Goal: Task Accomplishment & Management: Use online tool/utility

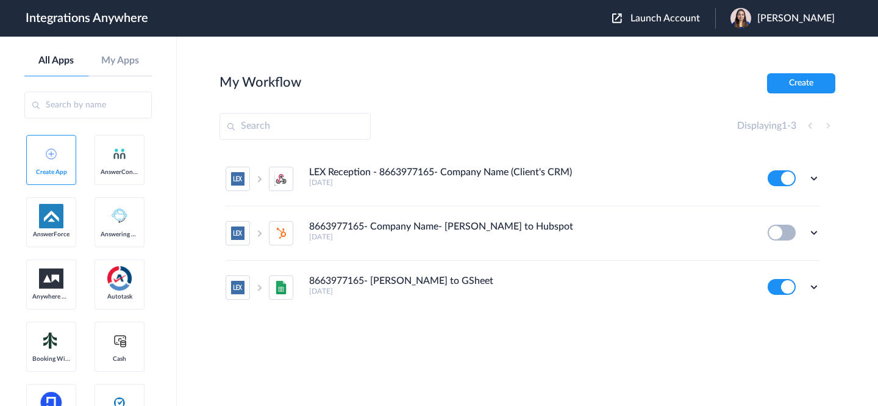
click at [683, 15] on span "Launch Account" at bounding box center [666, 18] width 70 height 10
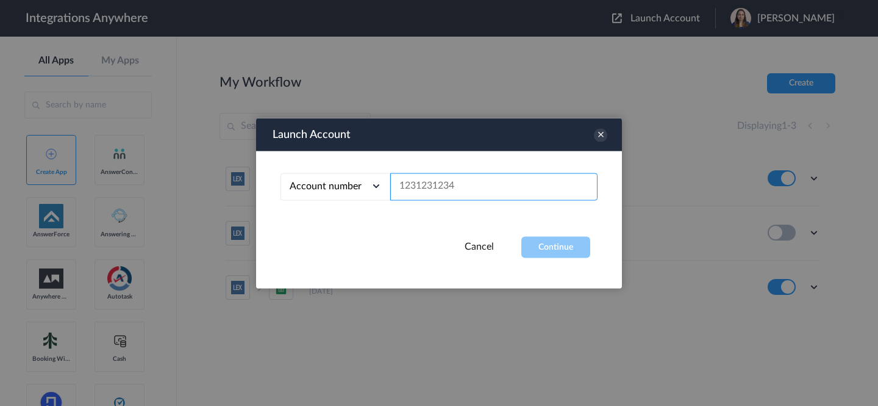
click at [486, 192] on input "text" at bounding box center [493, 186] width 207 height 27
paste input "2678462382"
type input "2678462382"
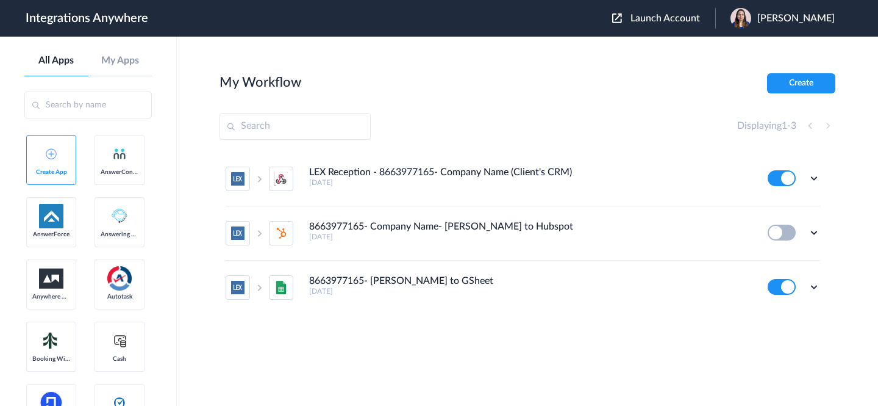
click at [655, 16] on span "Launch Account" at bounding box center [666, 18] width 70 height 10
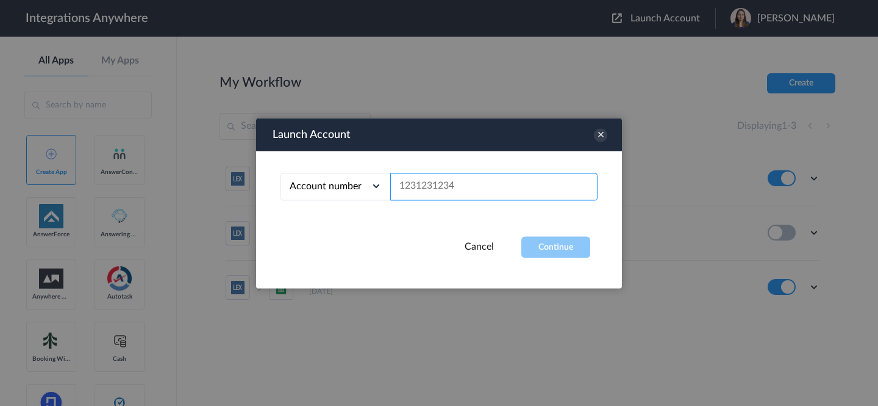
click at [462, 187] on input "text" at bounding box center [493, 186] width 207 height 27
paste input "2678462382"
type input "2678462382"
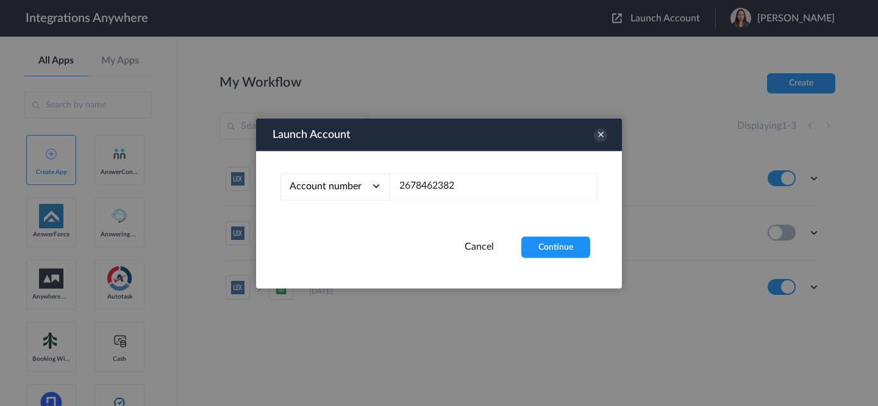
click at [556, 251] on button "Continue" at bounding box center [556, 246] width 69 height 21
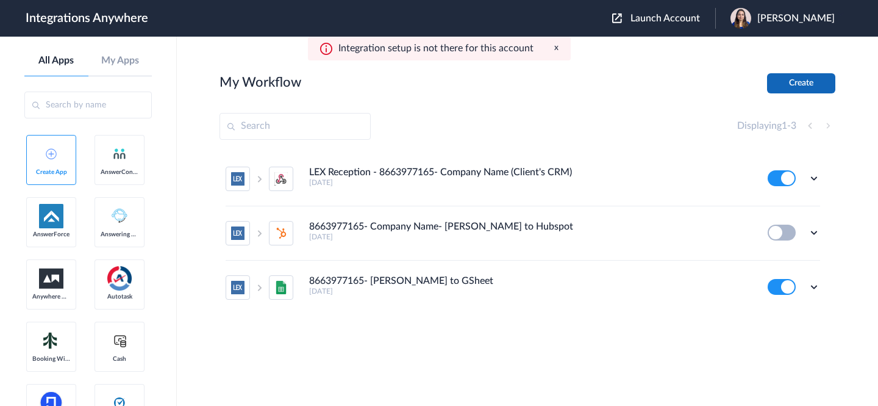
click at [797, 82] on button "Create" at bounding box center [801, 83] width 68 height 20
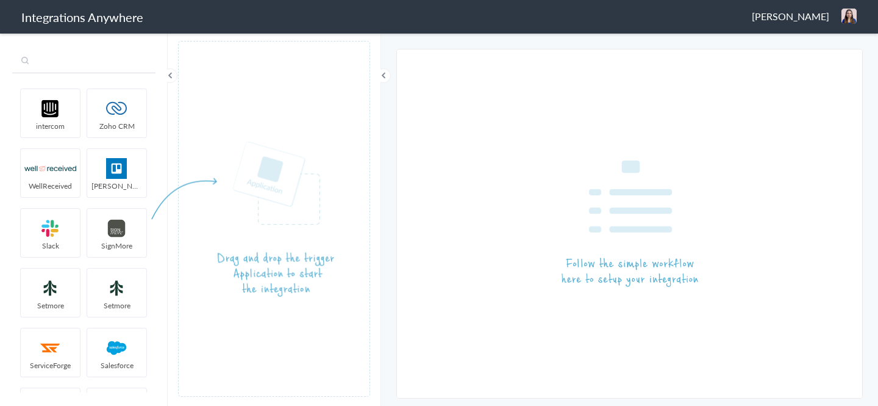
click at [72, 68] on input "text" at bounding box center [83, 61] width 143 height 23
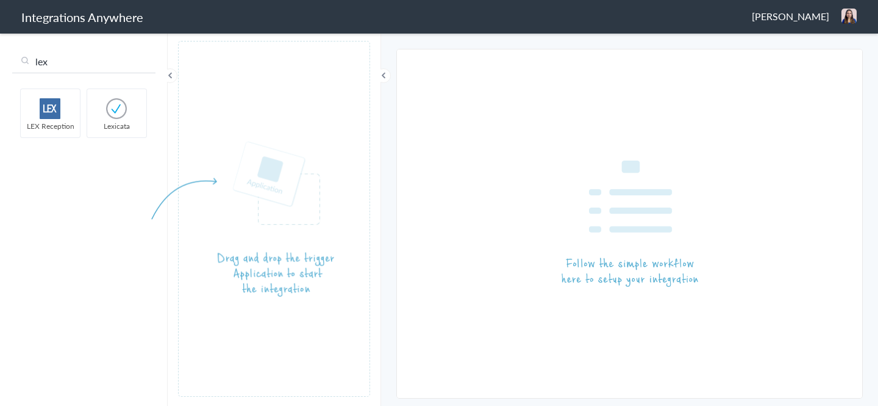
type input "lex"
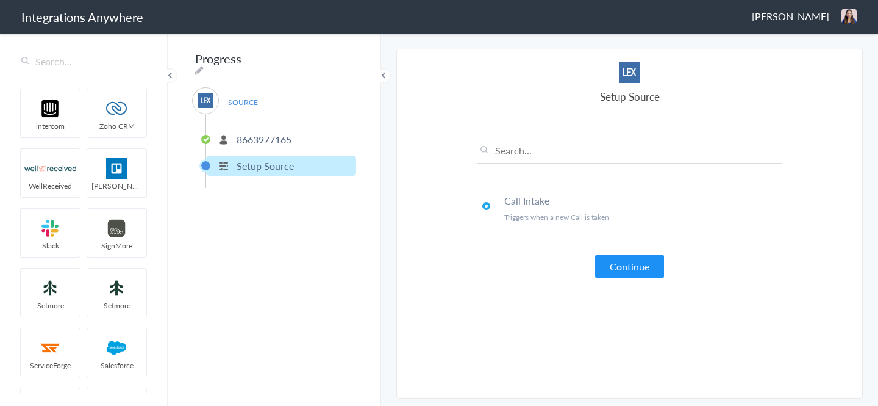
drag, startPoint x: 45, startPoint y: 112, endPoint x: 453, endPoint y: 7, distance: 420.8
click at [271, 133] on p "8663977165" at bounding box center [264, 139] width 55 height 14
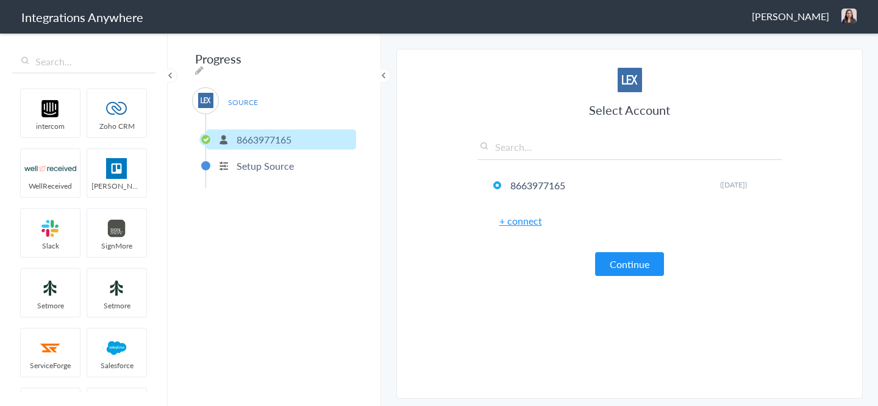
click at [811, 21] on span "[PERSON_NAME]" at bounding box center [790, 16] width 77 height 14
click at [818, 60] on li "Dashboard" at bounding box center [823, 63] width 84 height 18
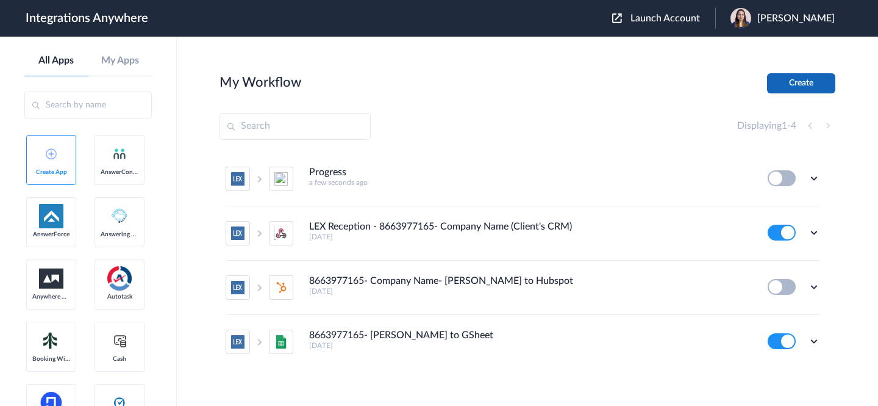
click at [797, 78] on button "Create" at bounding box center [801, 83] width 68 height 20
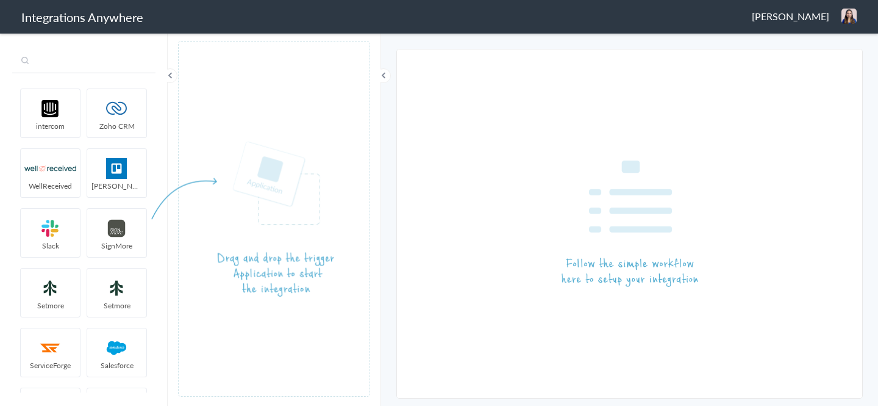
click at [97, 59] on input "text" at bounding box center [83, 61] width 143 height 23
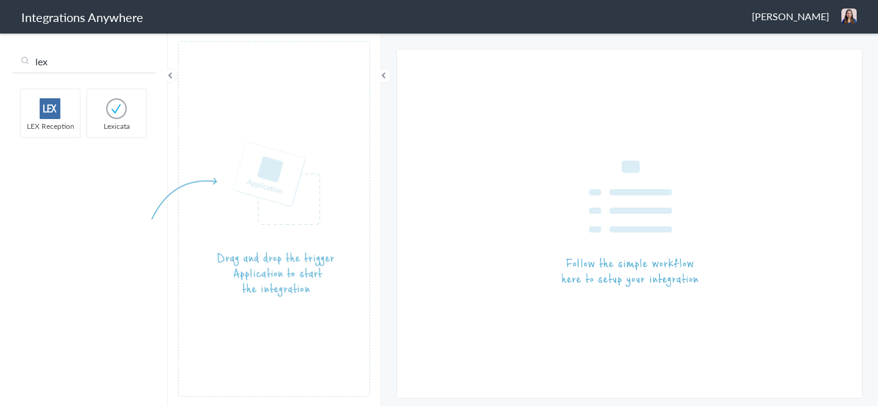
type input "lex"
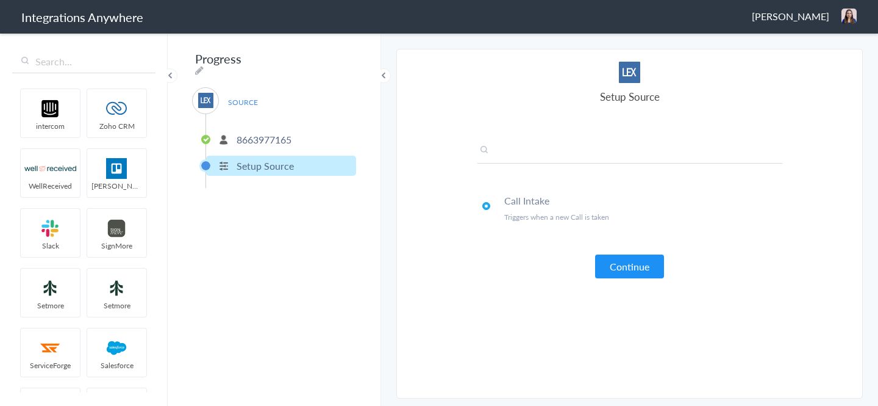
click at [576, 154] on input "text" at bounding box center [630, 153] width 305 height 20
paste input "2678462382"
type input "2678462382"
click at [267, 129] on li "8663977165" at bounding box center [281, 139] width 150 height 20
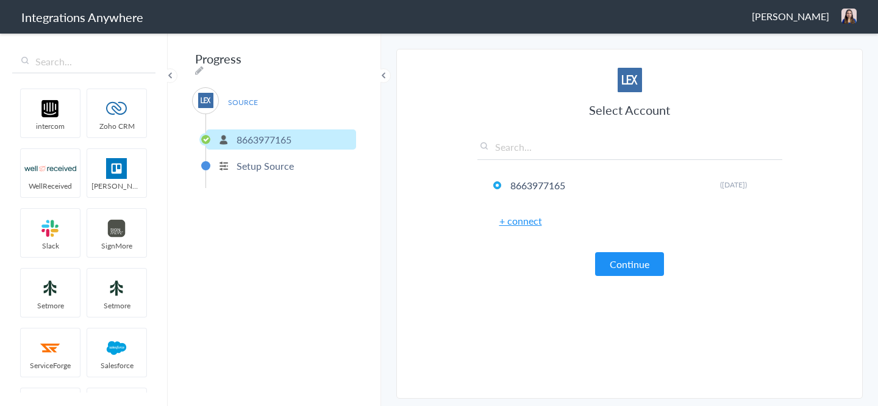
click at [520, 223] on link "+ connect" at bounding box center [521, 221] width 43 height 14
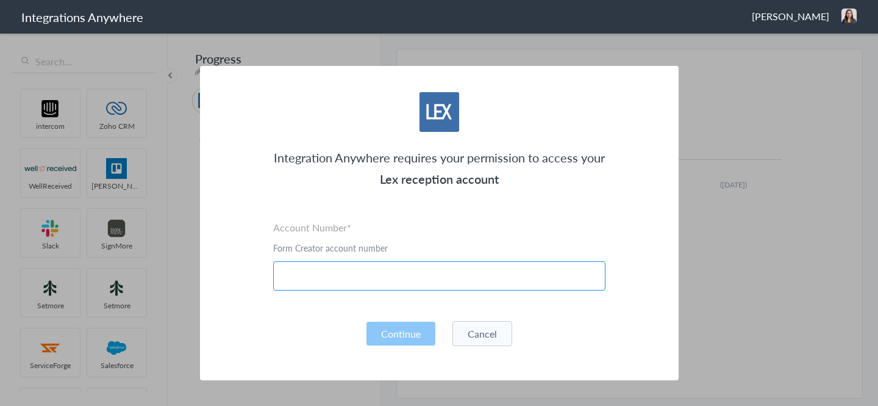
click at [403, 271] on input "text" at bounding box center [439, 275] width 332 height 29
paste input "2678462382"
type input "2678462382"
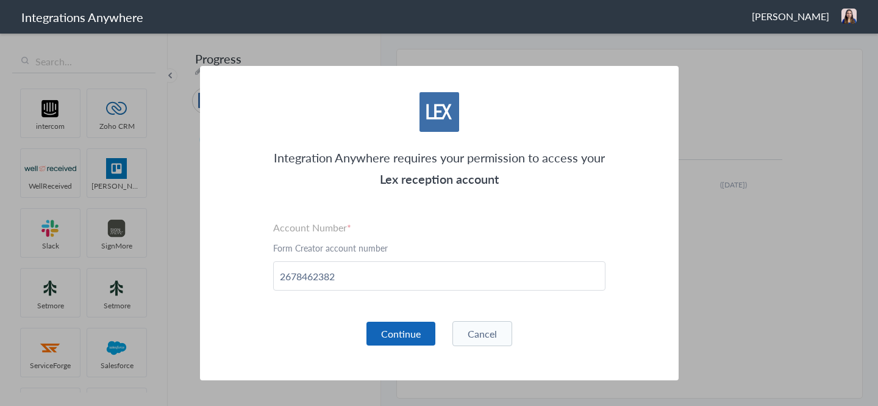
click at [409, 339] on button "Continue" at bounding box center [401, 333] width 69 height 24
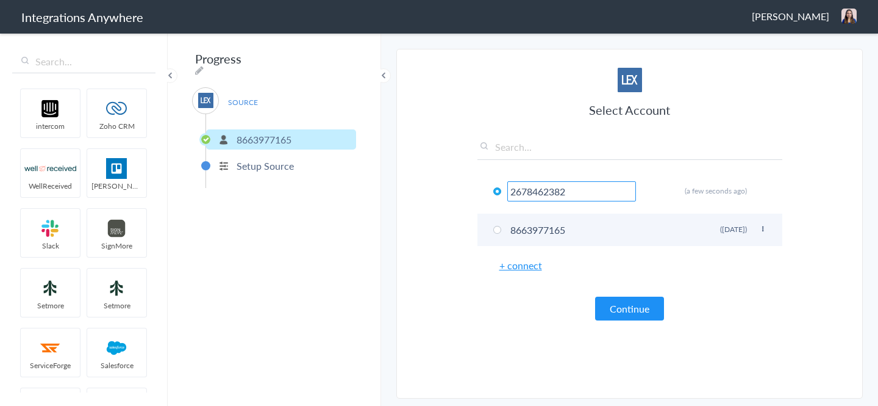
click at [762, 228] on icon at bounding box center [763, 229] width 7 height 7
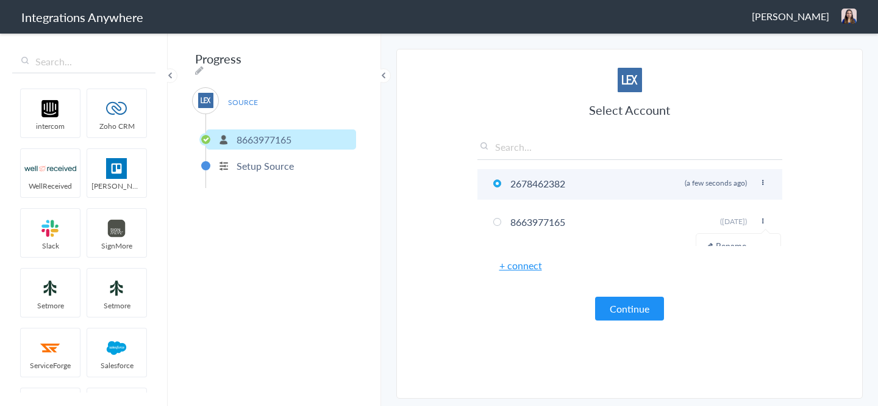
scroll to position [20, 0]
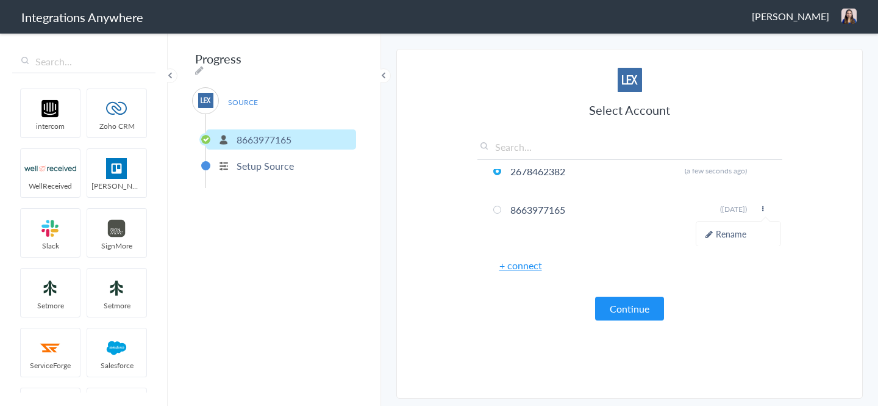
click at [619, 248] on div "Select Account 2678462382 Rename Delete (a few seconds ago) 8663977165 Rename D…" at bounding box center [630, 194] width 305 height 253
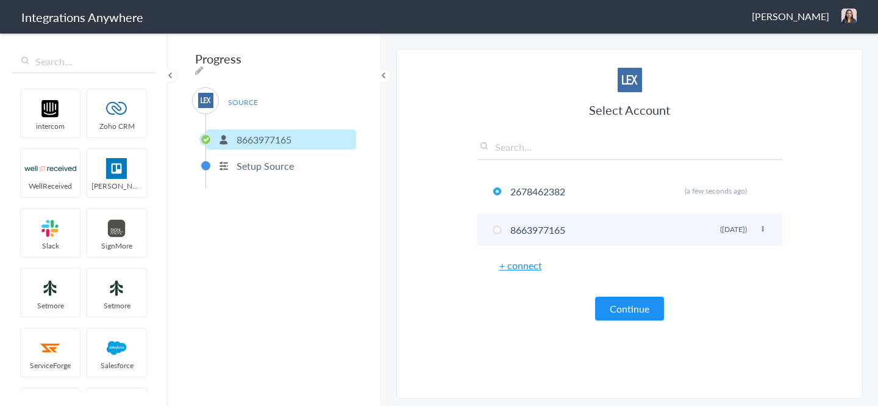
click at [764, 228] on icon at bounding box center [763, 229] width 7 height 7
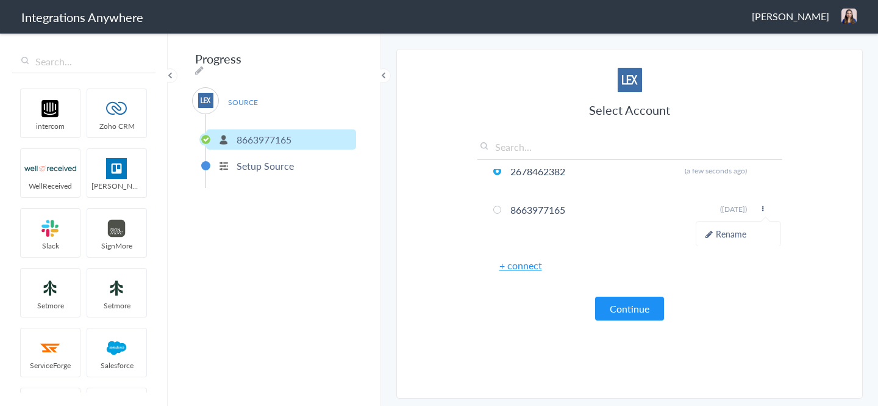
click at [753, 275] on div "Select Account 2678462382 Rename Delete (a few seconds ago) 8663977165 Rename D…" at bounding box center [630, 194] width 305 height 253
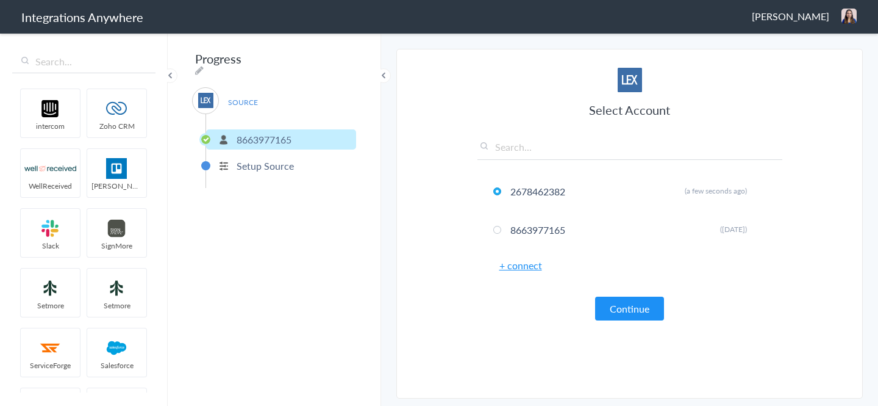
scroll to position [0, 0]
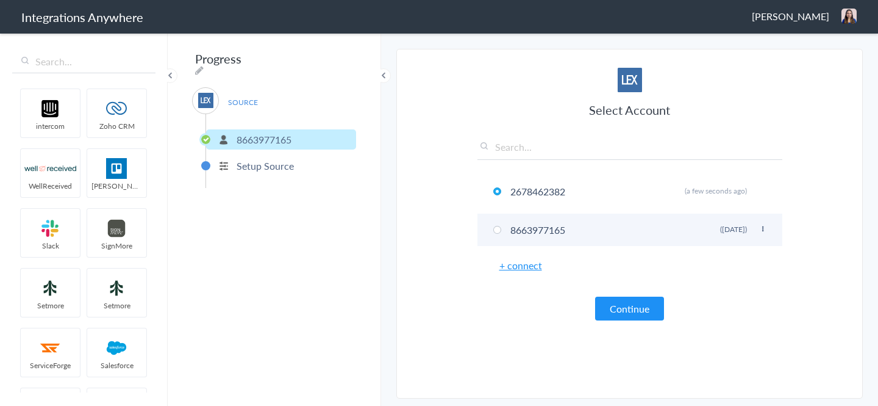
click at [700, 233] on li "8663977165 Rename Delete (3 years ago)" at bounding box center [630, 230] width 305 height 32
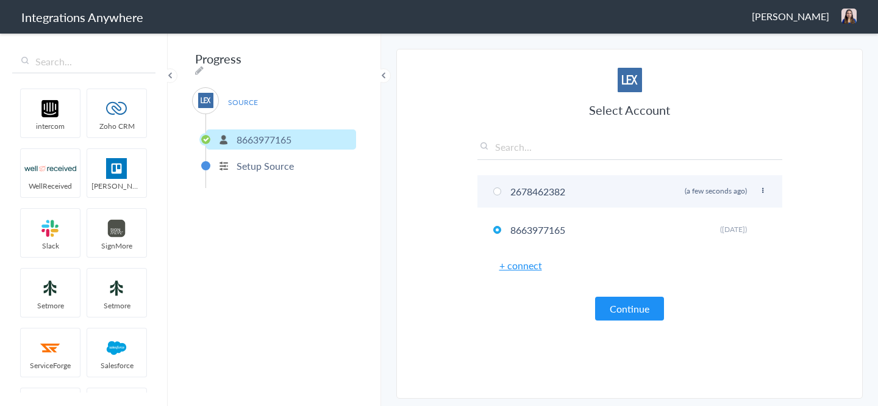
click at [675, 199] on li "2678462382 Rename Delete (a few seconds ago)" at bounding box center [630, 191] width 305 height 32
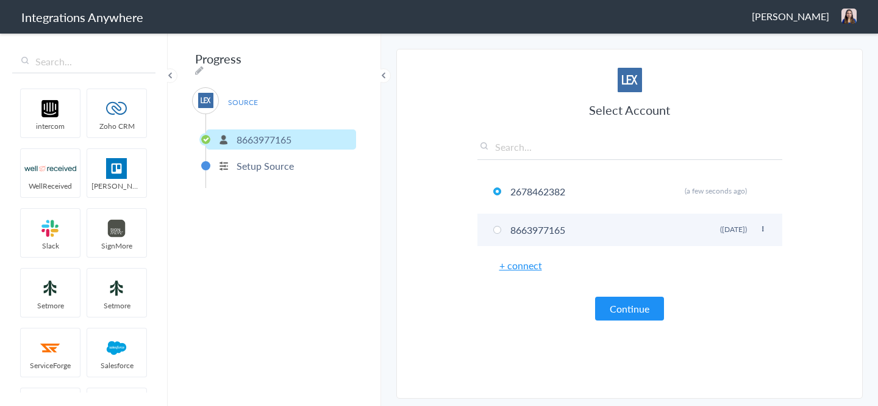
click at [762, 229] on icon at bounding box center [763, 229] width 7 height 7
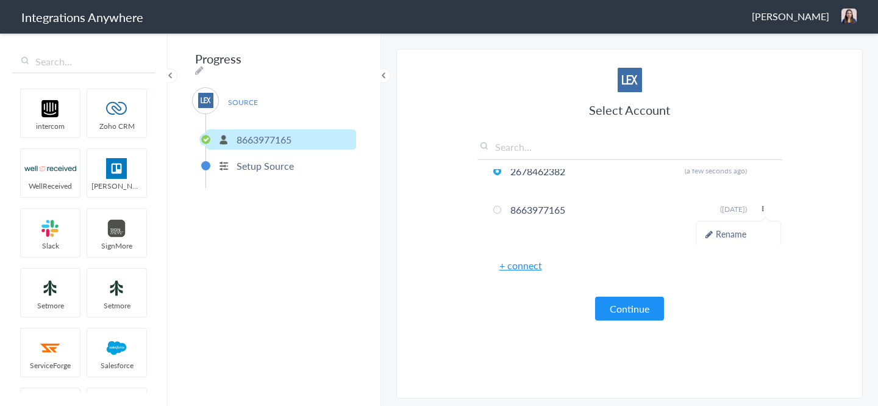
click at [810, 12] on span "Akanksha Sharma" at bounding box center [790, 16] width 77 height 14
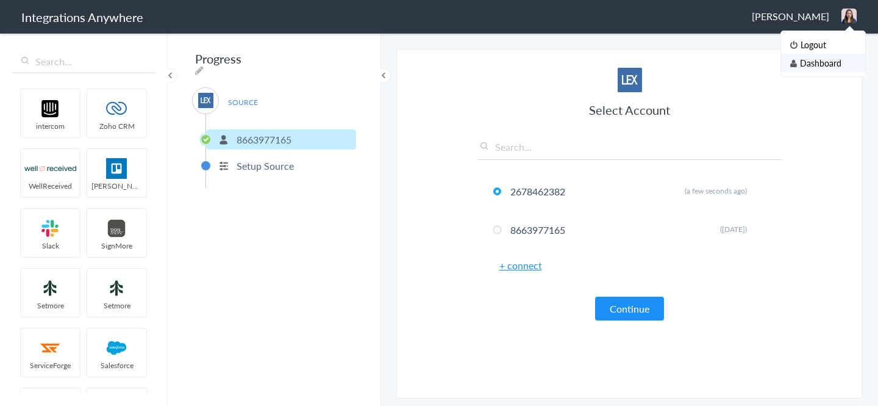
click at [813, 58] on li "Dashboard" at bounding box center [823, 63] width 84 height 18
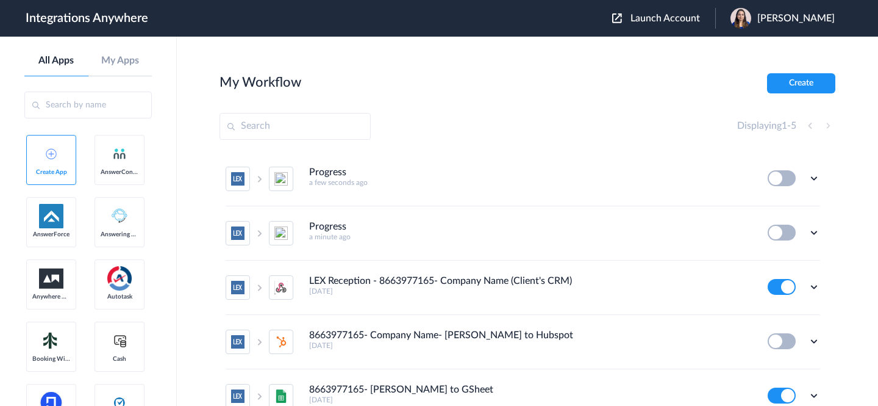
click at [49, 154] on img at bounding box center [51, 153] width 11 height 11
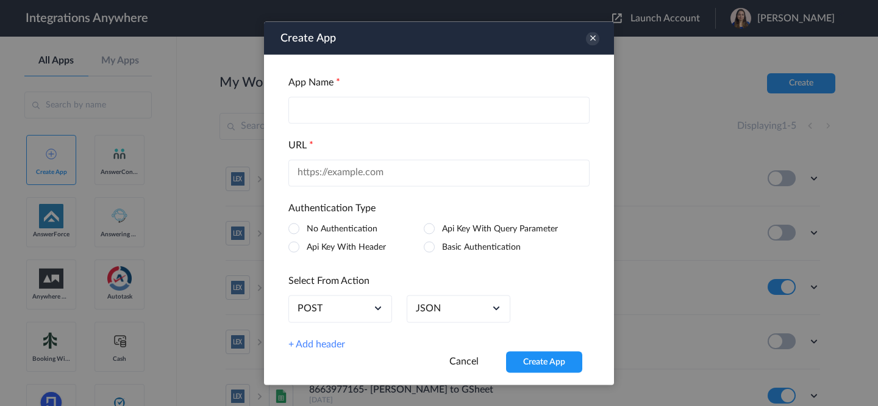
click at [441, 109] on input "text" at bounding box center [439, 109] width 301 height 27
type input "Lead Docket / Webhook"
click at [492, 173] on input "text" at bounding box center [439, 172] width 301 height 27
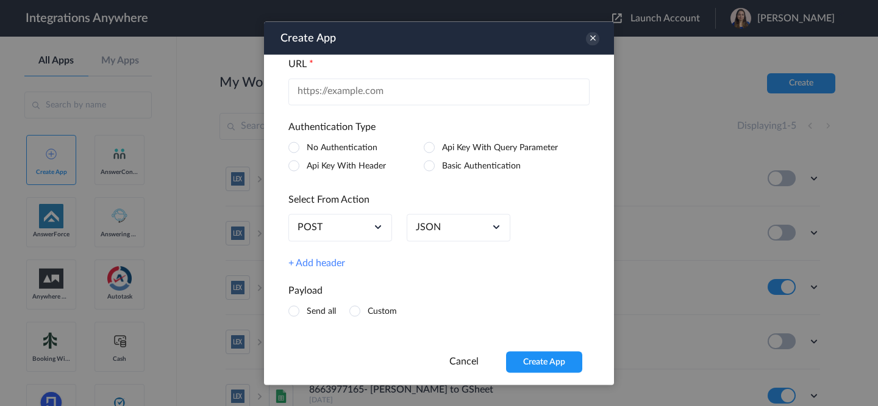
scroll to position [95, 0]
click at [454, 235] on div "JSON" at bounding box center [459, 227] width 104 height 27
click at [334, 226] on div "POST" at bounding box center [341, 227] width 104 height 27
click at [336, 248] on link "POST" at bounding box center [340, 256] width 85 height 16
click at [463, 240] on div "JSON" at bounding box center [459, 227] width 104 height 27
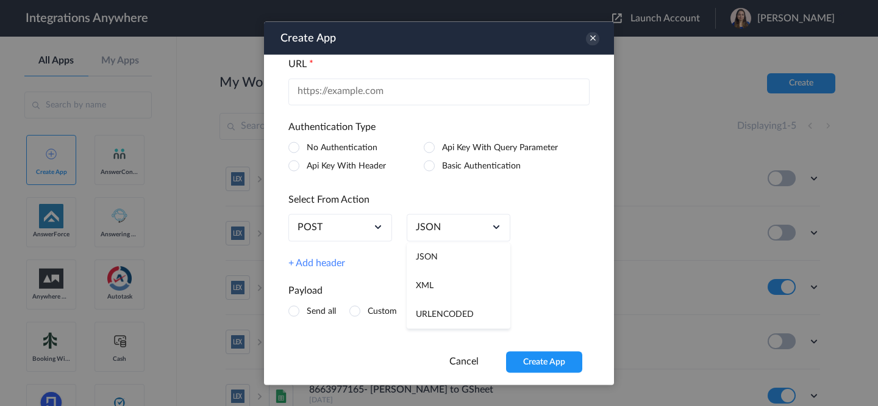
click at [540, 257] on div "App Name Lead Docket / Webhook URL Authentication Type No Authentication Api Ke…" at bounding box center [439, 202] width 350 height 296
click at [468, 362] on link "Cancel" at bounding box center [464, 361] width 29 height 10
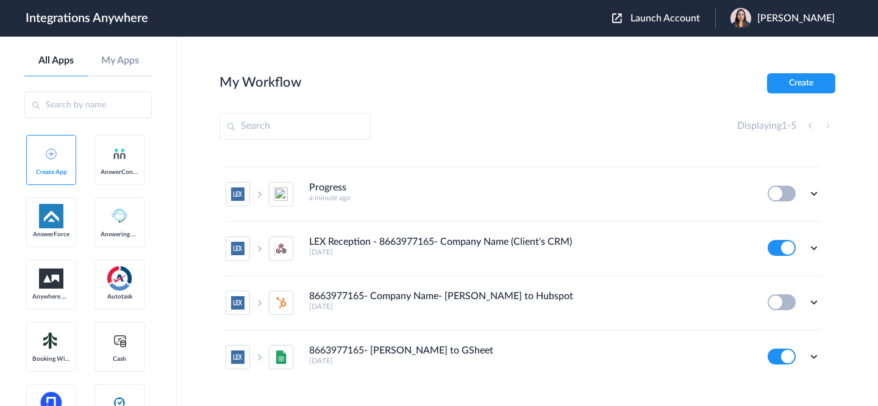
scroll to position [0, 0]
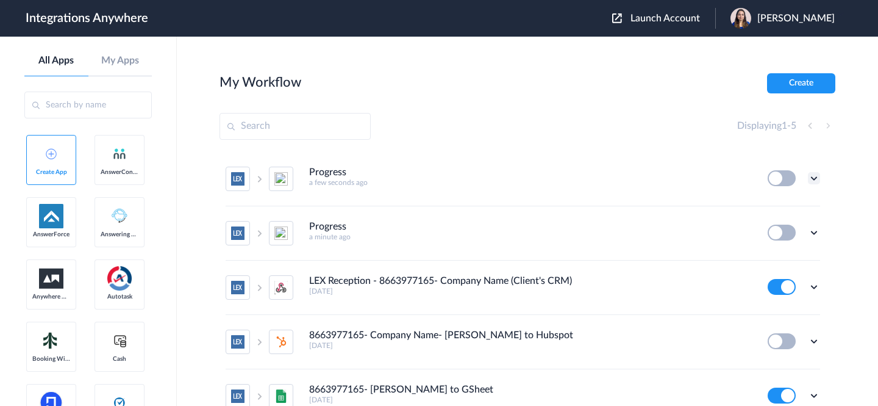
click at [808, 178] on icon at bounding box center [814, 178] width 12 height 12
click at [765, 247] on span "Delete" at bounding box center [776, 251] width 24 height 9
click at [787, 270] on li "Are you sure?" at bounding box center [780, 256] width 79 height 33
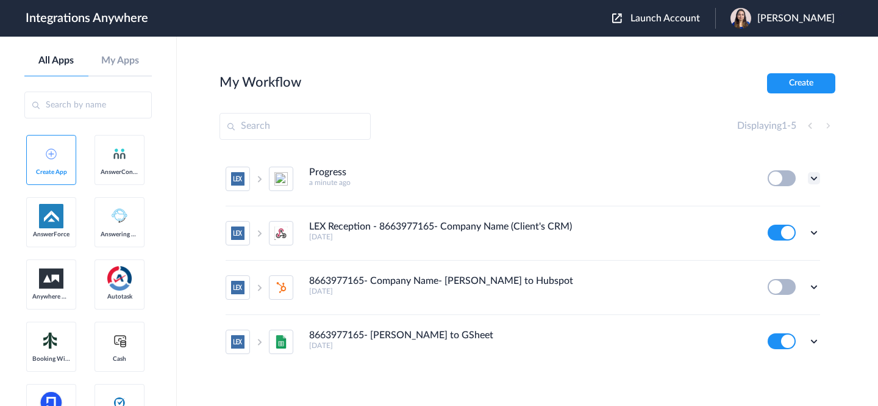
click at [810, 178] on icon at bounding box center [814, 178] width 12 height 12
click at [765, 252] on span "Delete" at bounding box center [776, 251] width 24 height 9
click at [799, 262] on li "Are you sure?" at bounding box center [780, 256] width 79 height 33
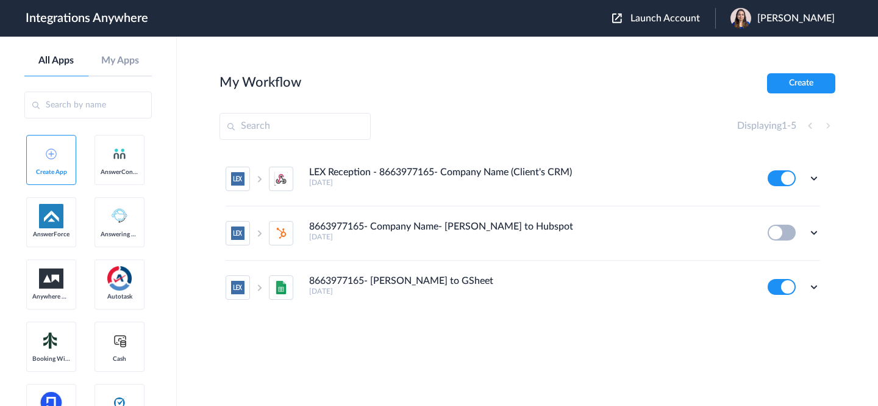
click at [802, 20] on span "Akanksha Sharma" at bounding box center [796, 19] width 77 height 12
click at [661, 18] on span "Launch Account" at bounding box center [666, 18] width 70 height 10
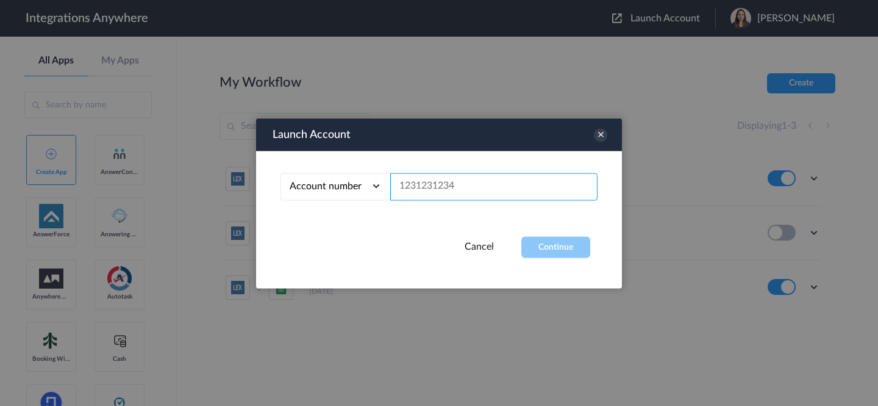
click at [461, 179] on input "text" at bounding box center [493, 186] width 207 height 27
paste input "8776510096"
type input "8776510096"
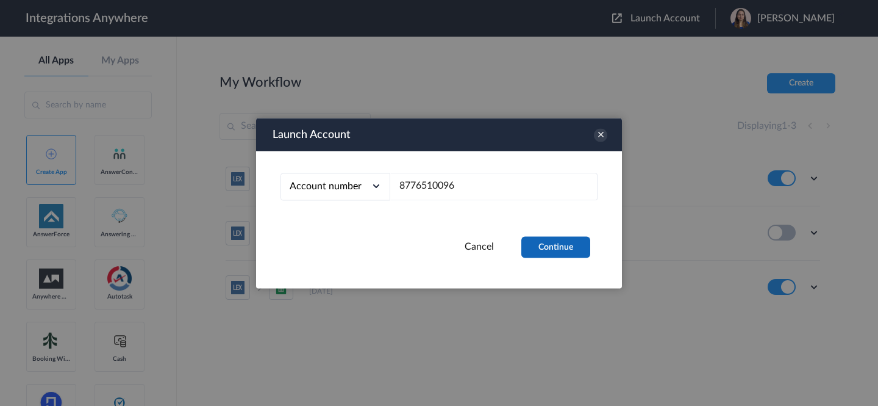
click at [560, 245] on button "Continue" at bounding box center [556, 246] width 69 height 21
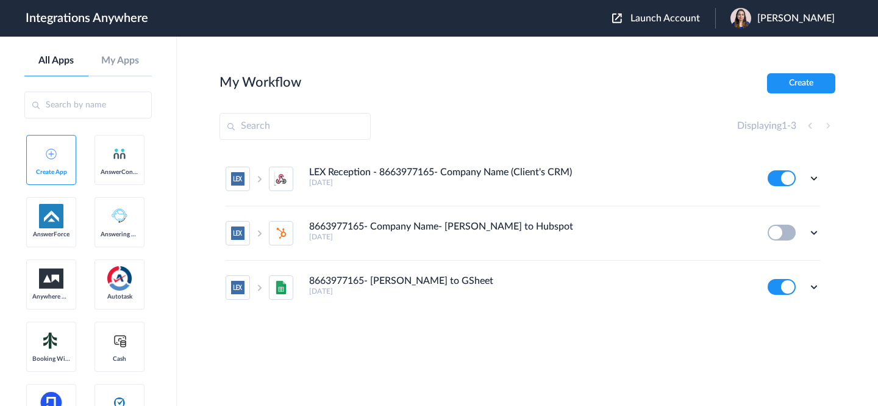
click at [655, 21] on span "Launch Account" at bounding box center [666, 18] width 70 height 10
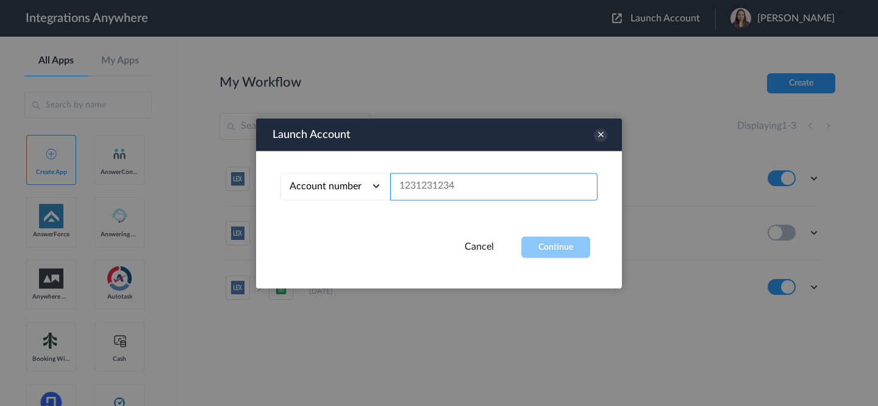
click at [501, 190] on input "text" at bounding box center [493, 186] width 207 height 27
paste input "8665360770"
type input "8665360770"
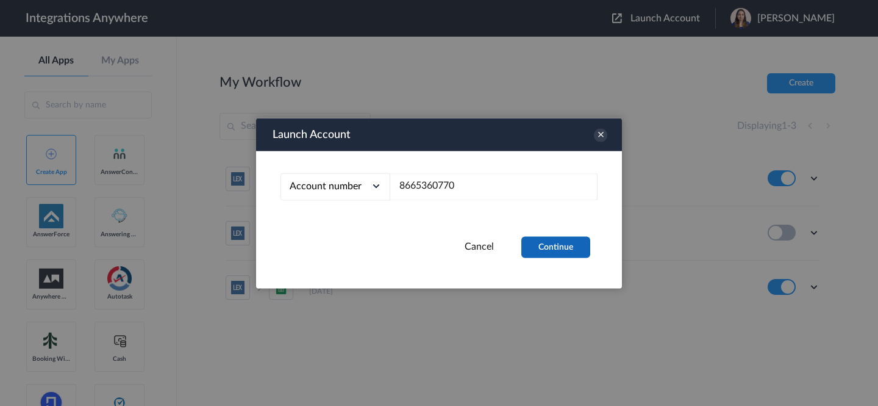
click at [550, 243] on button "Continue" at bounding box center [556, 246] width 69 height 21
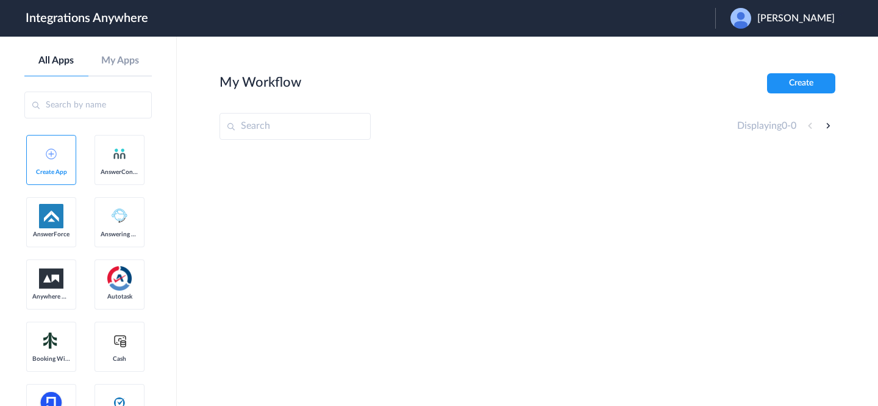
click at [781, 23] on span "[PERSON_NAME]" at bounding box center [796, 19] width 77 height 12
click at [766, 46] on li "Logout" at bounding box center [782, 49] width 132 height 23
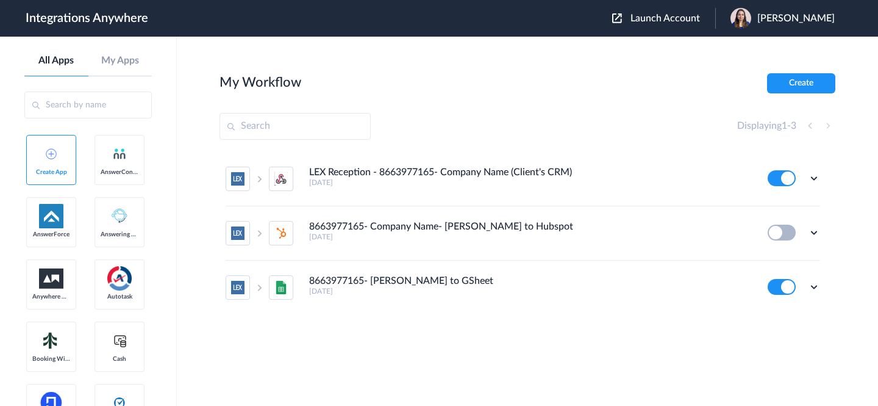
click at [676, 19] on span "Launch Account" at bounding box center [666, 18] width 70 height 10
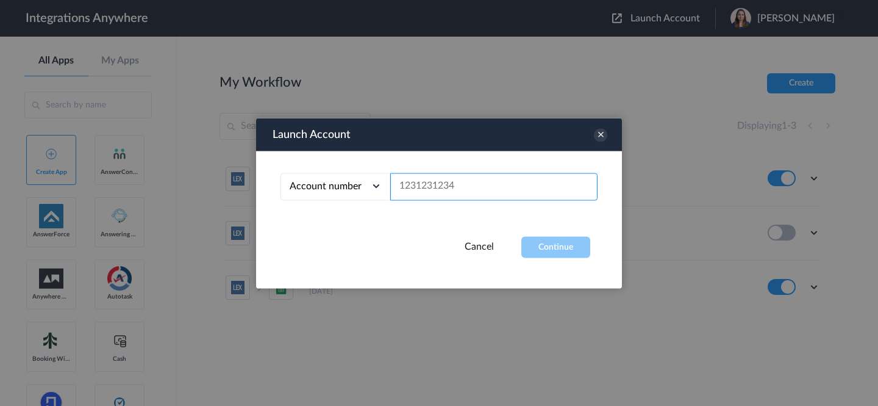
click at [523, 188] on input "text" at bounding box center [493, 186] width 207 height 27
paste input "8773702028"
type input "8773702028"
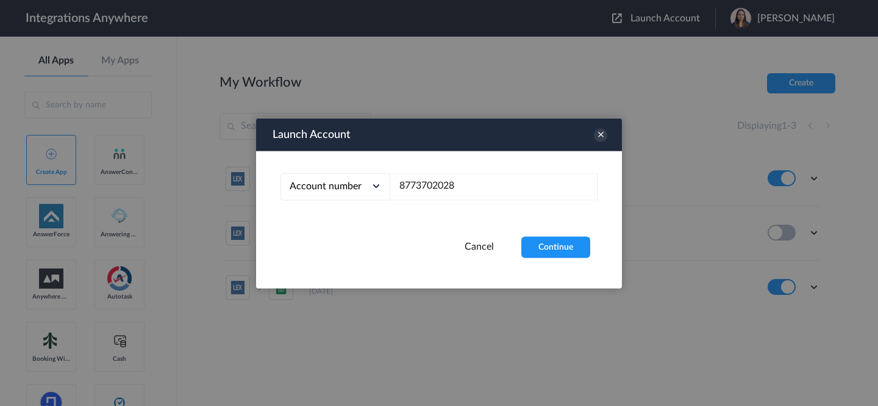
click at [542, 232] on div "Account number Account number Email address 8773702028" at bounding box center [439, 193] width 366 height 85
click at [567, 246] on button "Continue" at bounding box center [556, 246] width 69 height 21
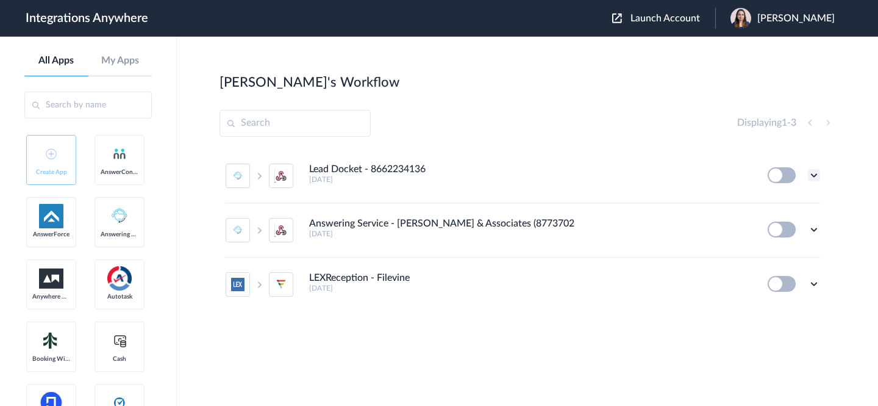
click at [814, 171] on icon at bounding box center [814, 175] width 12 height 12
click at [783, 202] on li "Edit" at bounding box center [780, 203] width 79 height 23
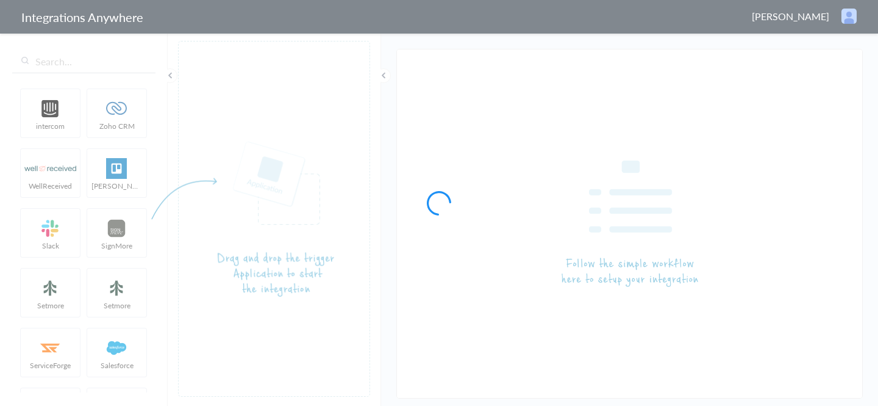
type input "Lead Docket - 8662234136"
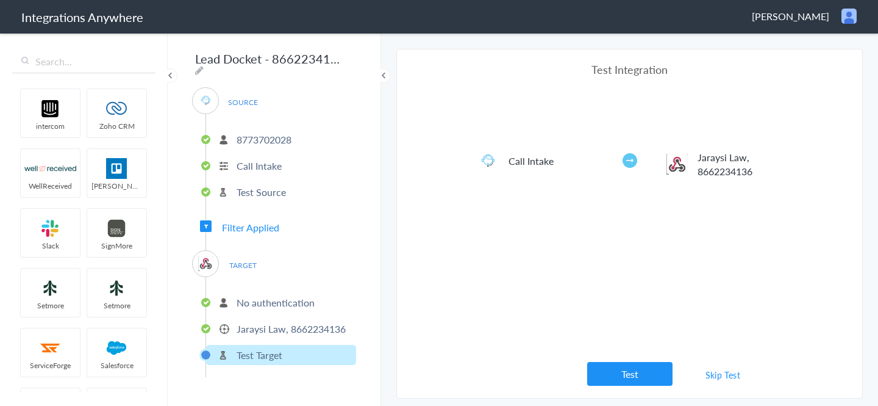
click at [254, 220] on span "Filter Applied" at bounding box center [250, 227] width 57 height 14
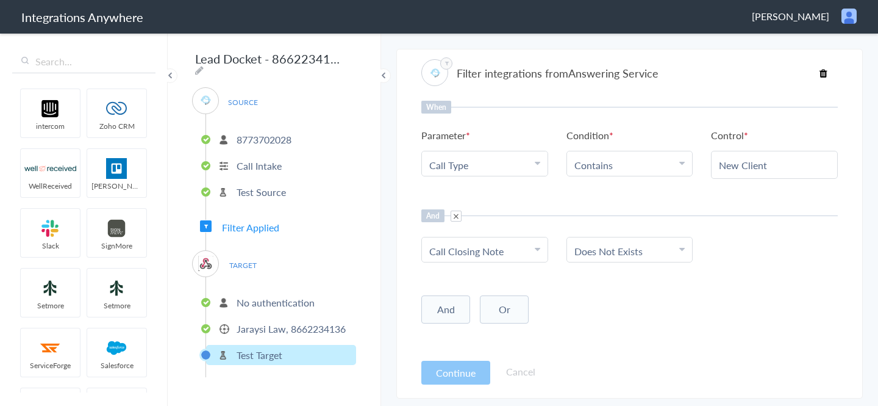
click at [237, 263] on span "TARGET" at bounding box center [243, 265] width 46 height 16
click at [250, 298] on p "No authentication" at bounding box center [276, 302] width 78 height 14
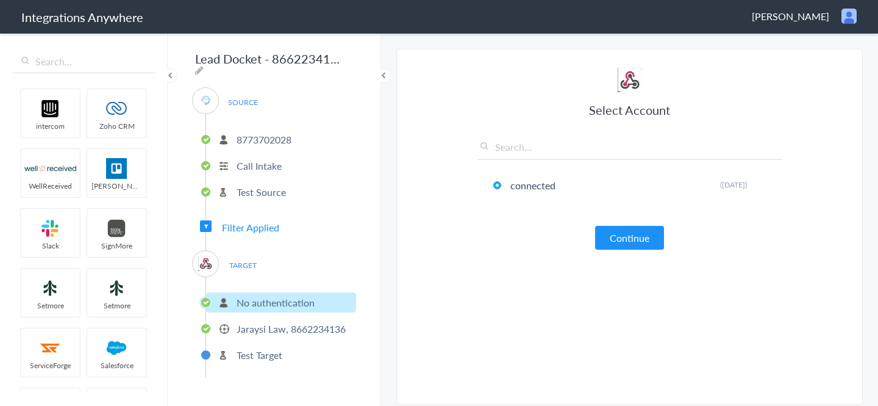
click at [273, 190] on p "Test Source" at bounding box center [261, 192] width 49 height 14
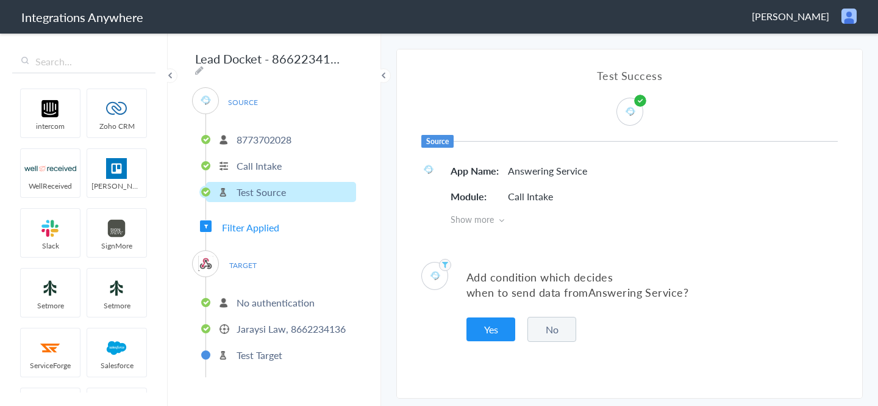
click at [271, 166] on p "Call Intake" at bounding box center [259, 166] width 45 height 14
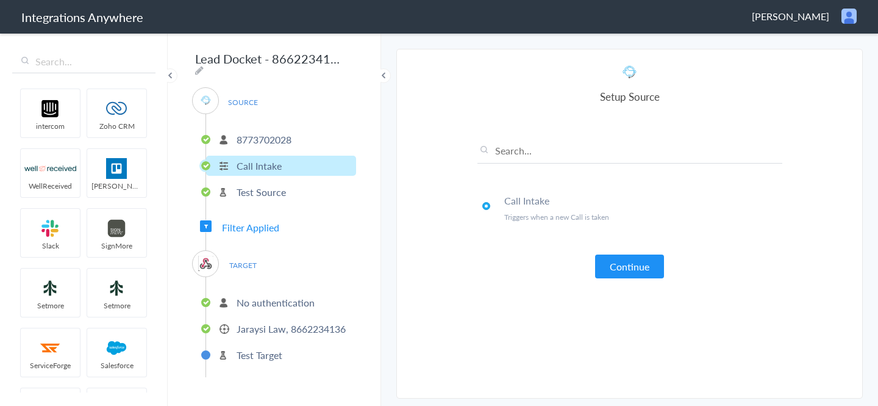
click at [277, 137] on p "8773702028" at bounding box center [264, 139] width 55 height 14
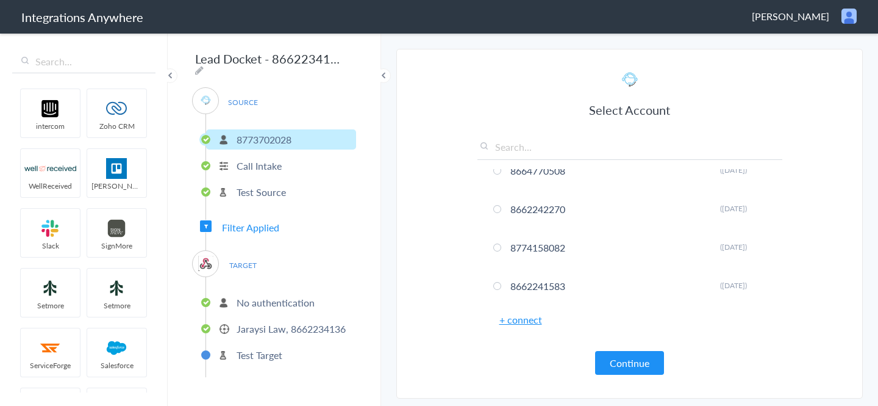
scroll to position [1406, 0]
click at [308, 321] on p "Jaraysi Law, 8662234136" at bounding box center [291, 328] width 109 height 14
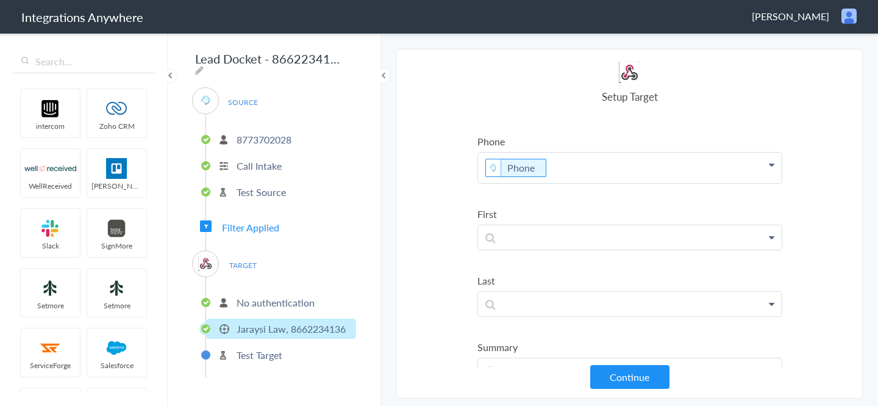
scroll to position [100, 0]
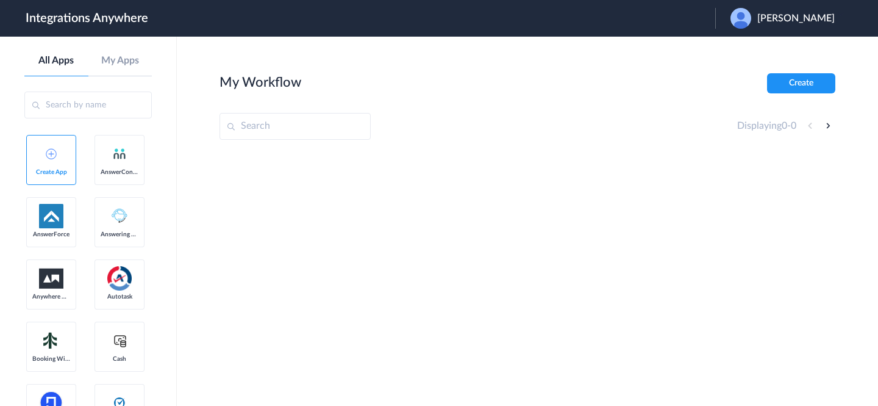
click at [783, 21] on span "[PERSON_NAME]" at bounding box center [796, 19] width 77 height 12
click at [750, 52] on link "Logout" at bounding box center [738, 49] width 26 height 9
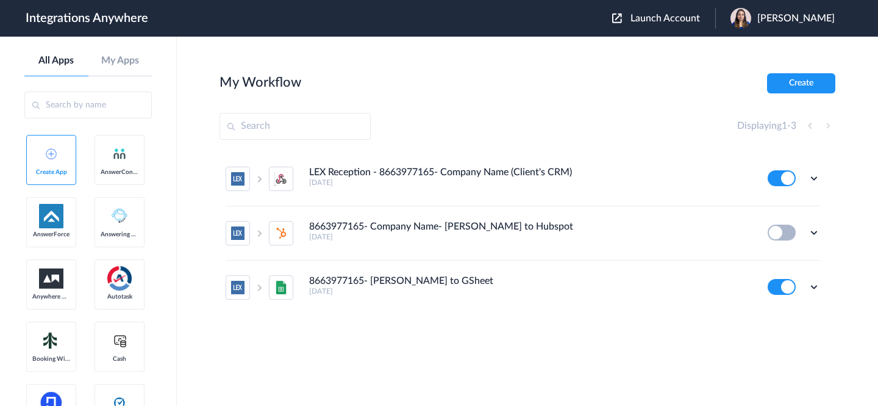
click at [683, 18] on span "Launch Account" at bounding box center [666, 18] width 70 height 10
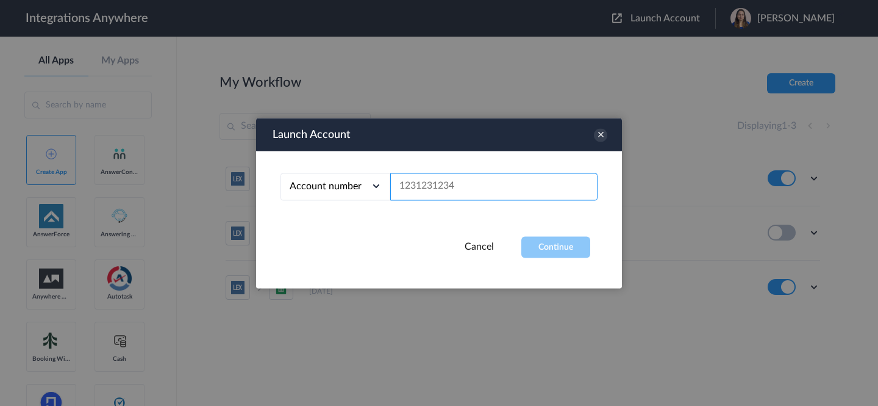
click at [494, 177] on input "text" at bounding box center [493, 186] width 207 height 27
paste input "8774610518"
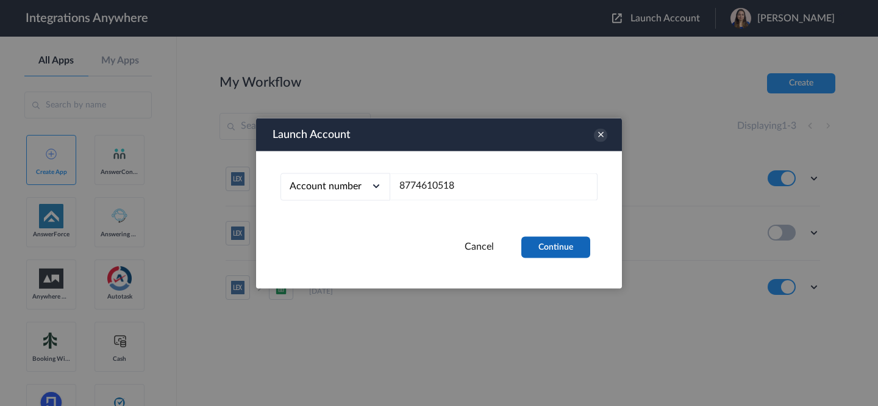
click at [559, 250] on button "Continue" at bounding box center [556, 246] width 69 height 21
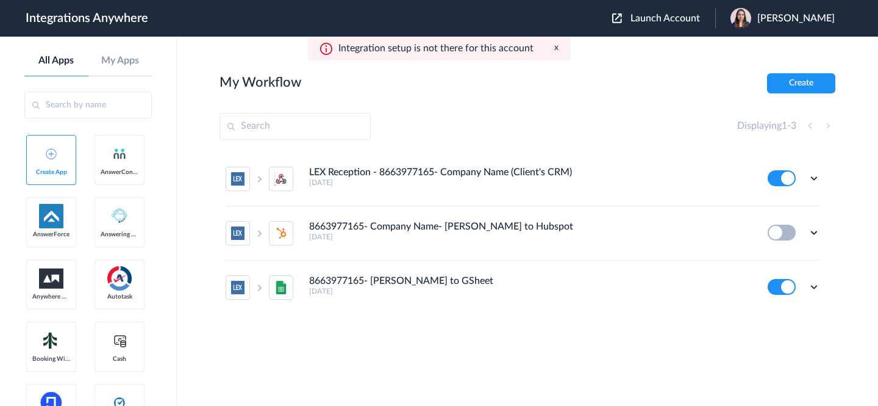
click at [682, 20] on span "Launch Account" at bounding box center [666, 18] width 70 height 10
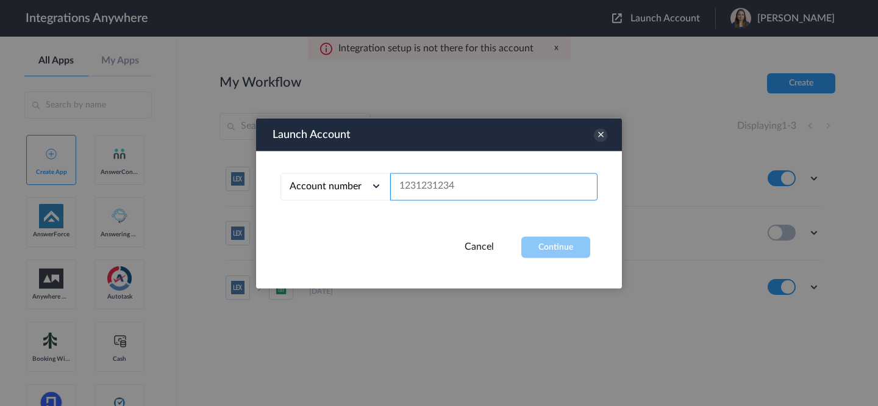
click at [504, 187] on input "text" at bounding box center [493, 186] width 207 height 27
paste input "8774610518"
type input "8774610518"
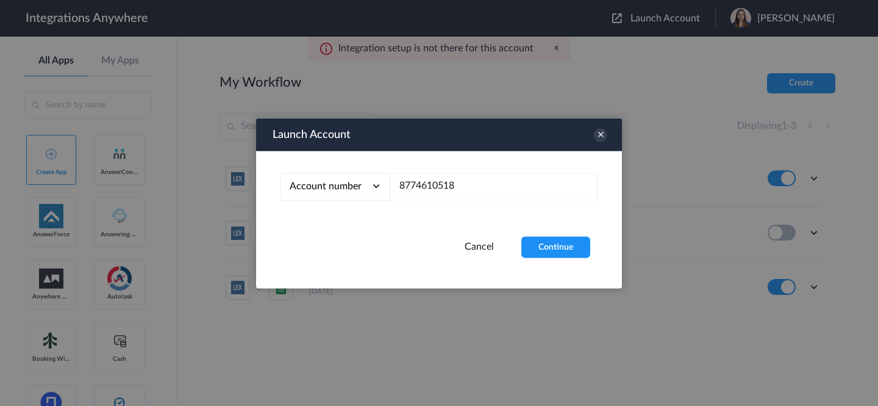
click at [540, 246] on button "Continue" at bounding box center [556, 246] width 69 height 21
